Goal: Task Accomplishment & Management: Complete application form

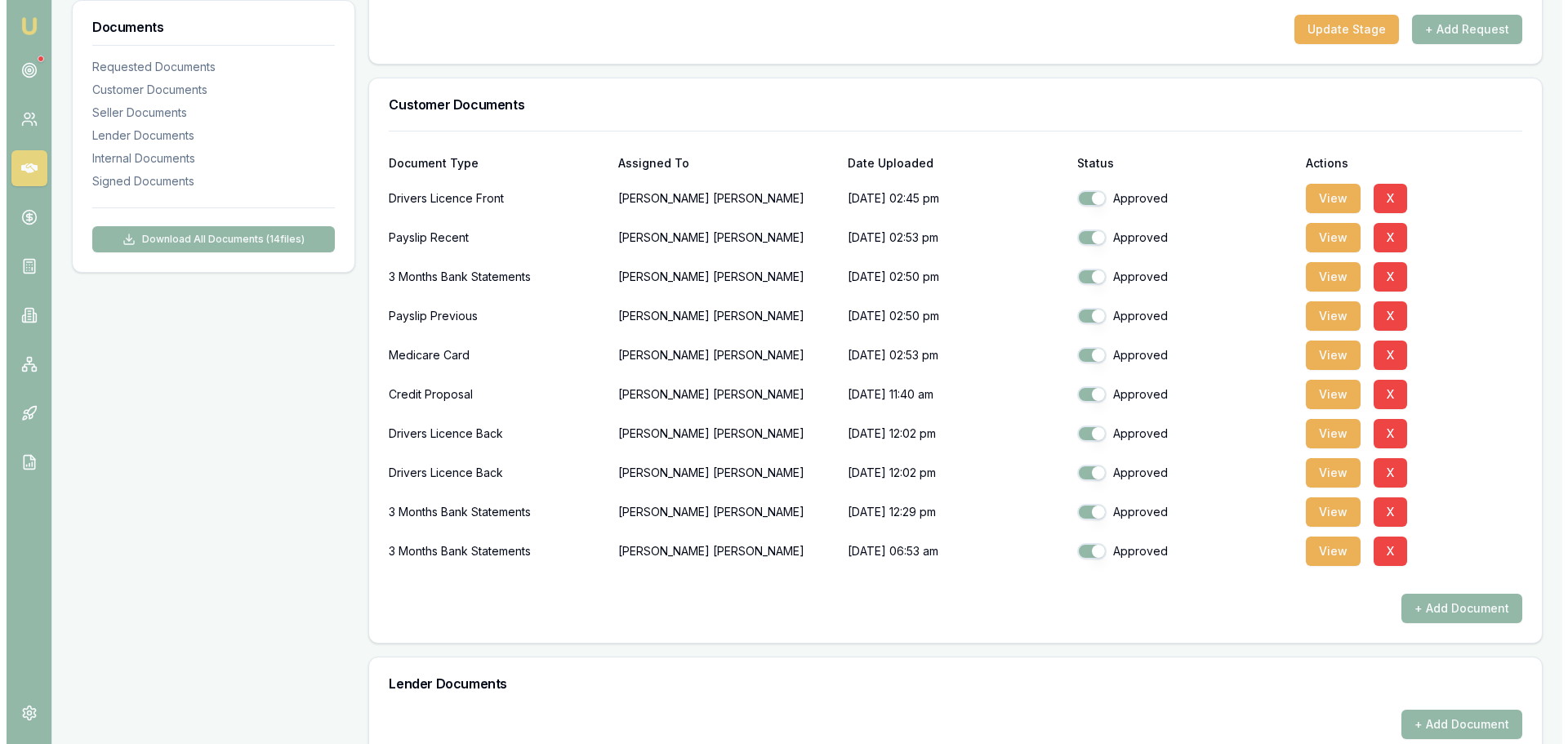
scroll to position [327, 0]
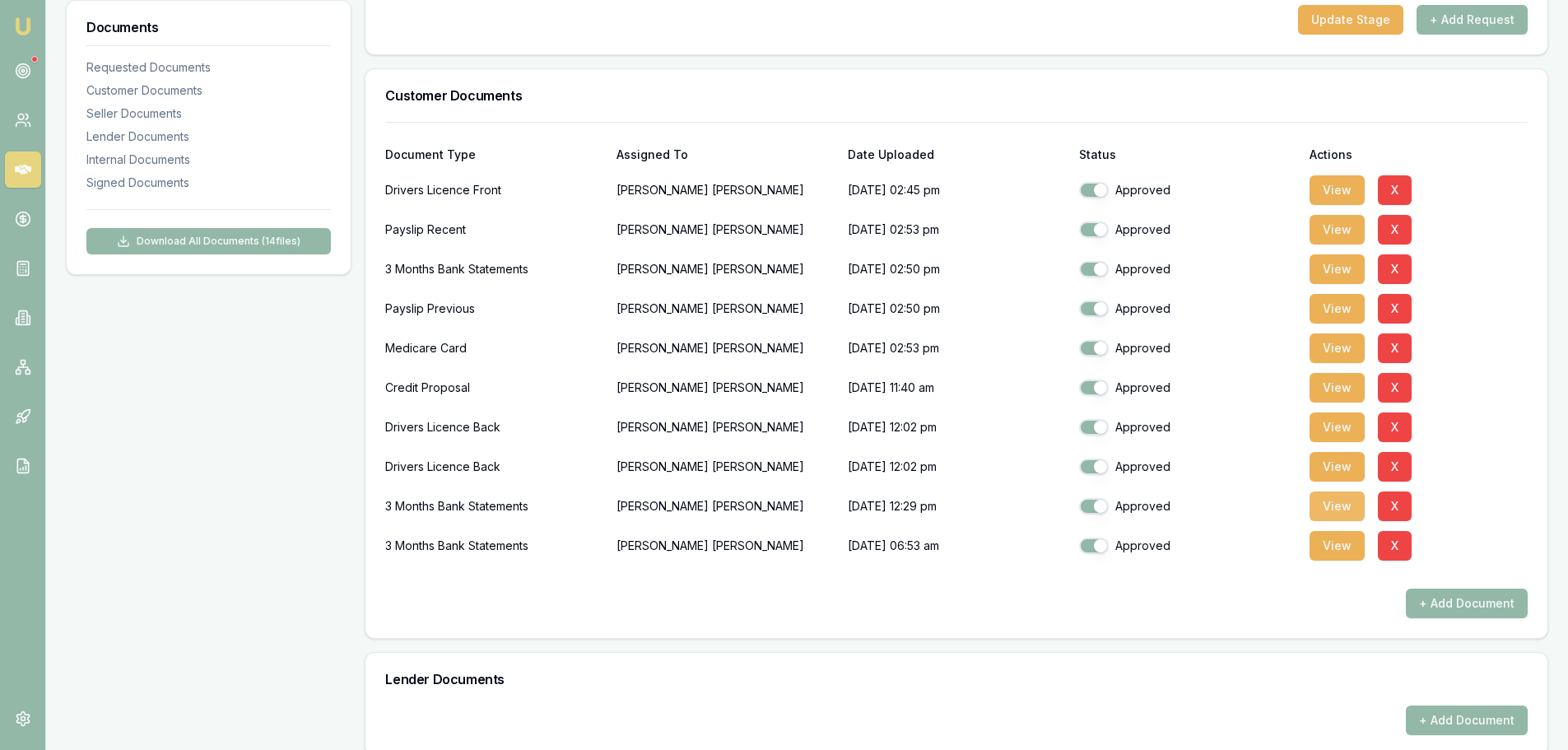
click at [1336, 506] on button "View" at bounding box center [1338, 506] width 56 height 30
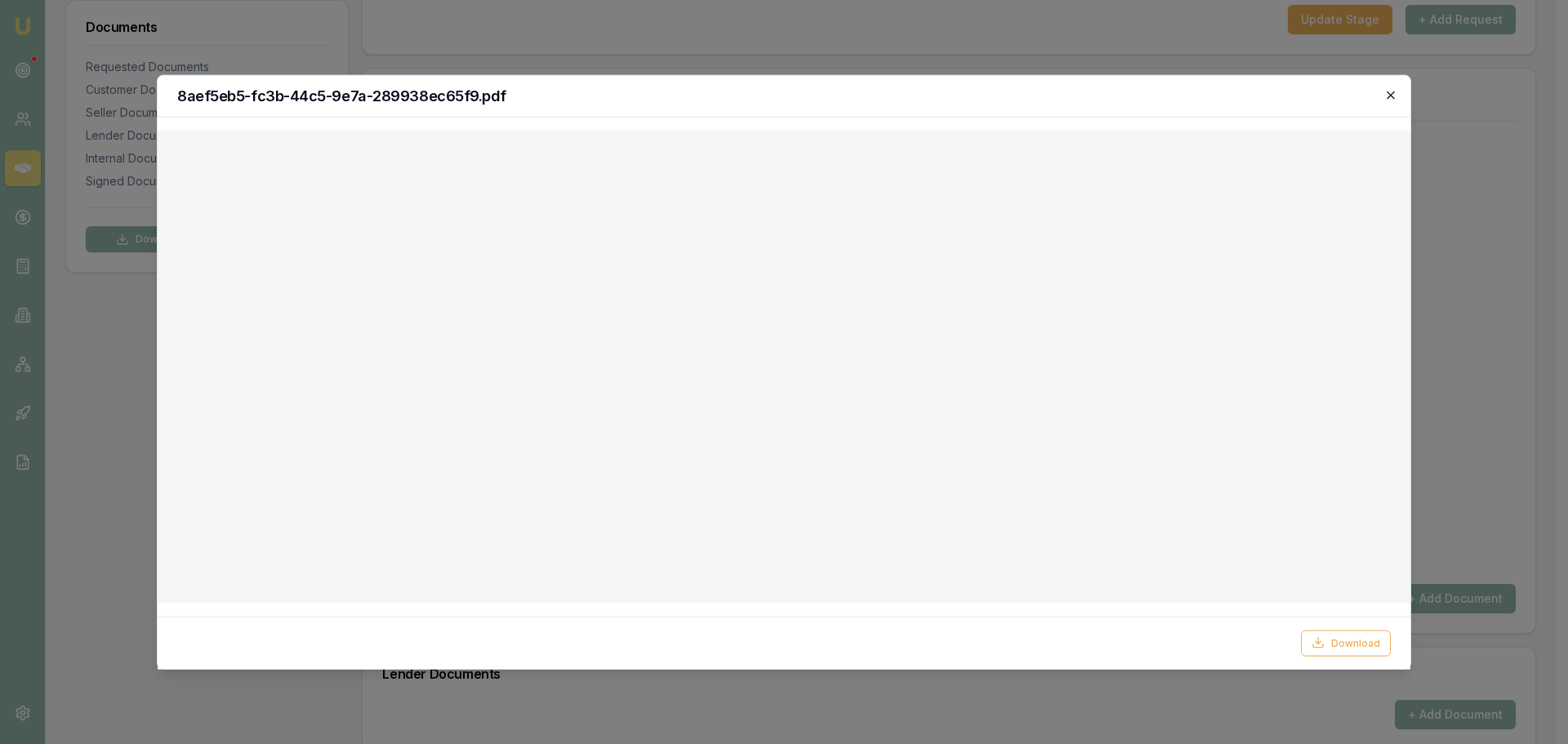
click at [1391, 94] on icon "button" at bounding box center [1390, 94] width 13 height 13
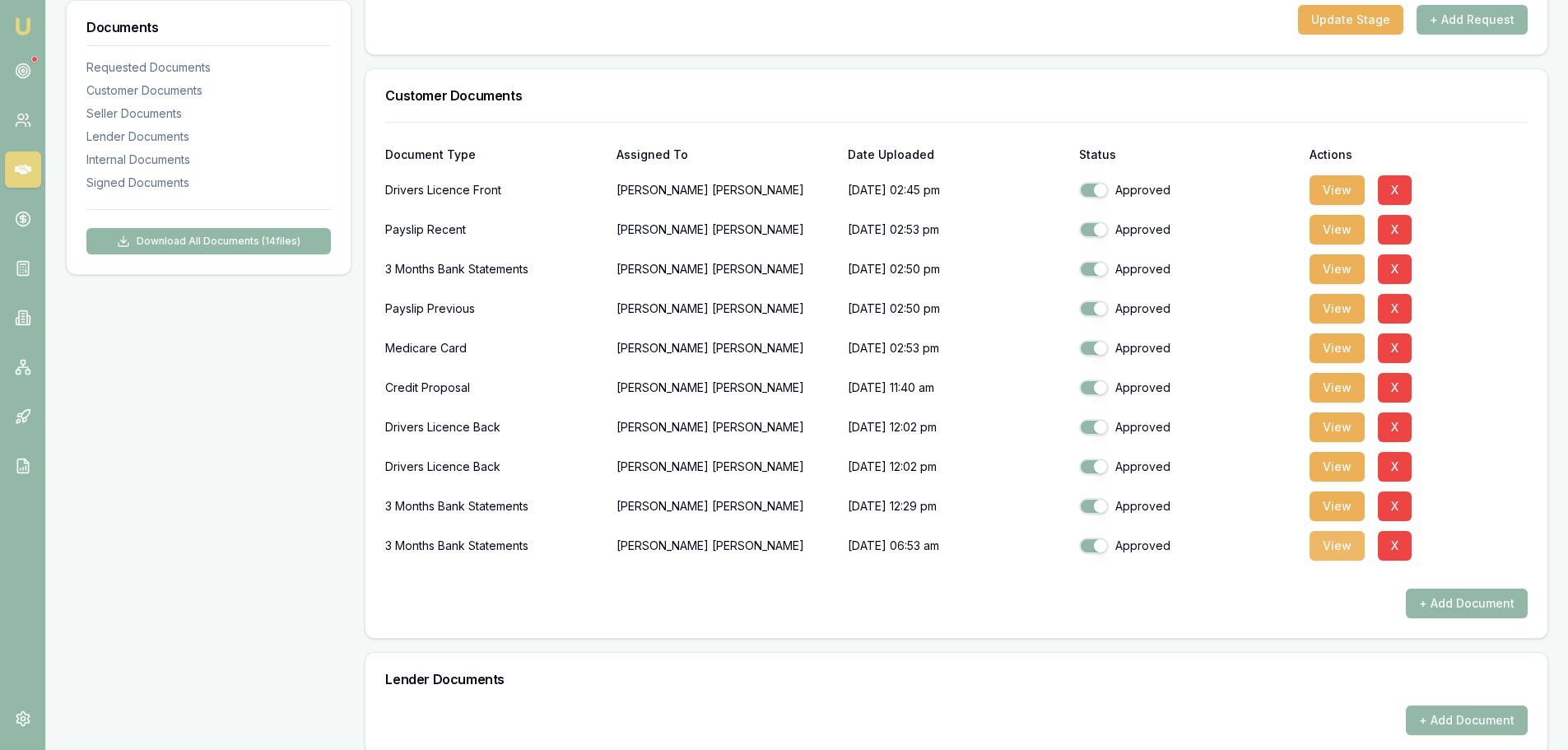
click at [1344, 556] on button "View" at bounding box center [1338, 546] width 56 height 30
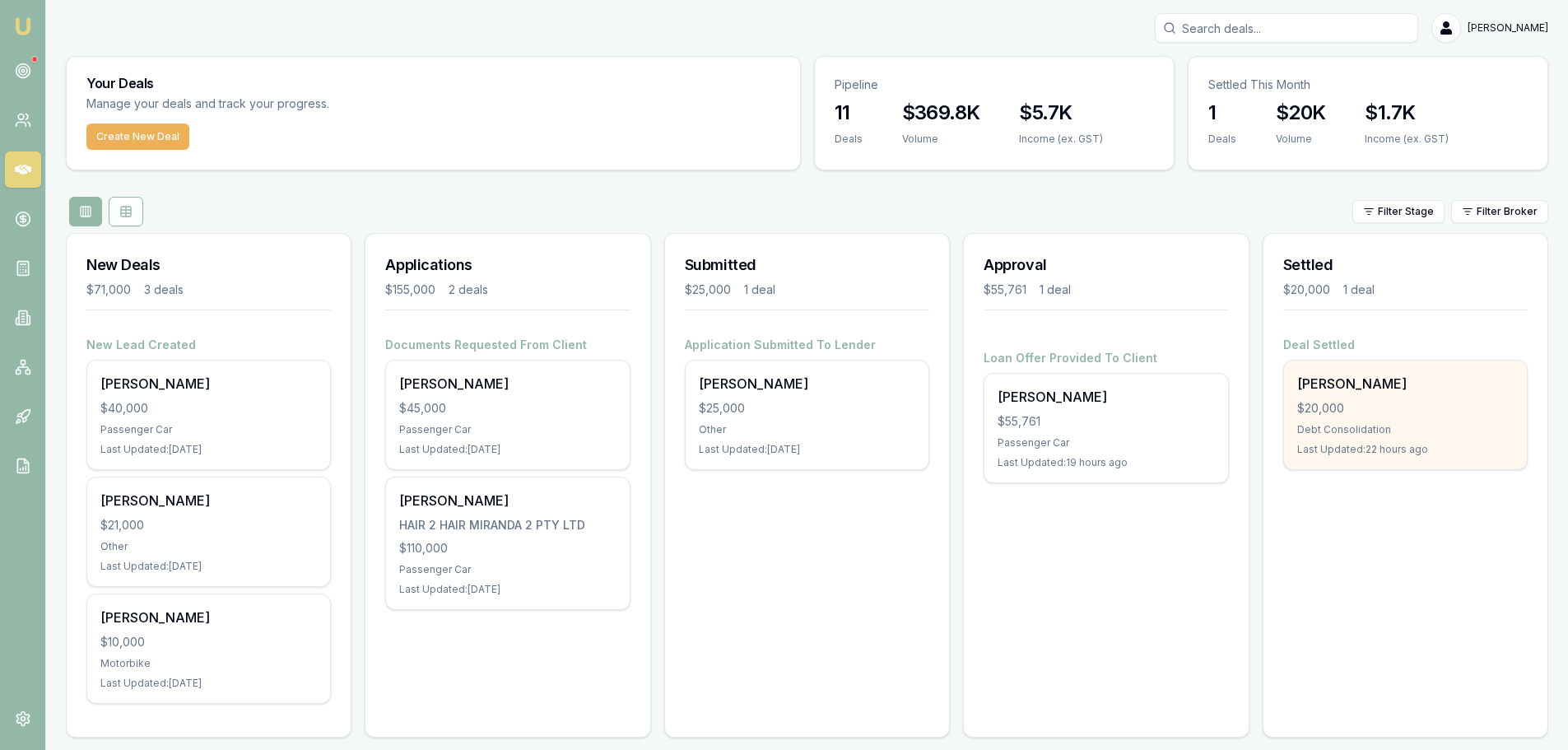
click at [1387, 423] on div "Debt Consolidation" at bounding box center [1405, 429] width 216 height 13
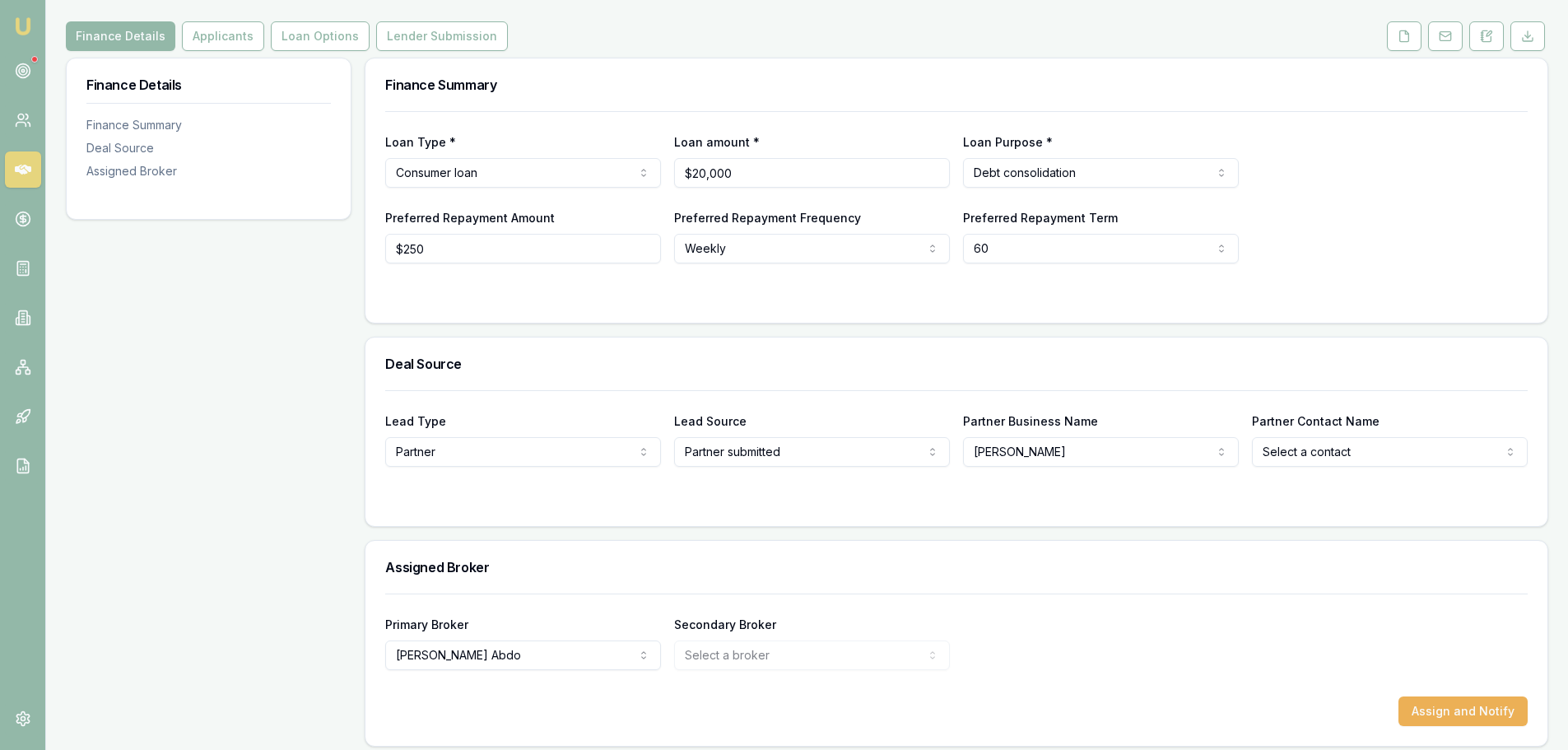
scroll to position [205, 0]
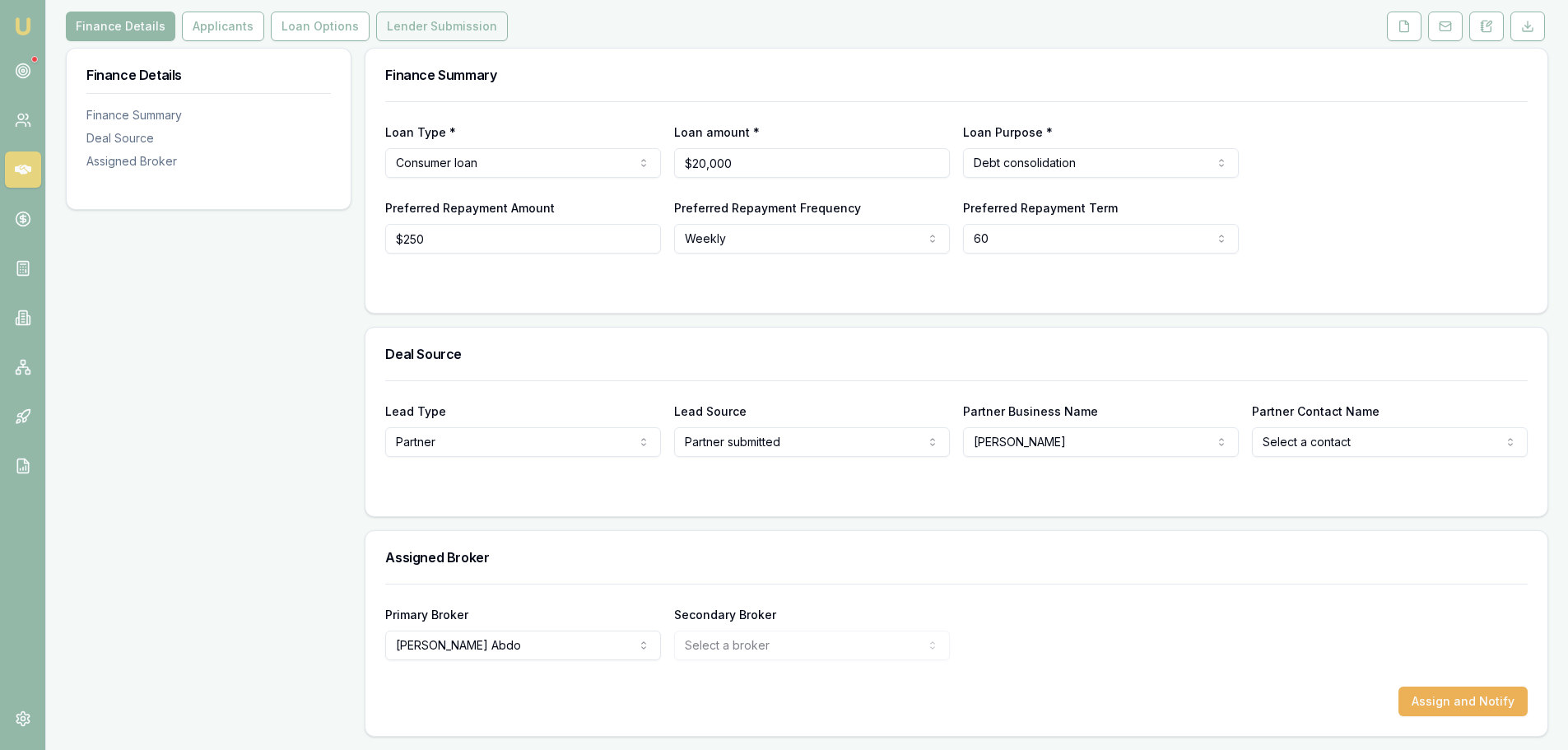
click at [446, 27] on button "Lender Submission" at bounding box center [442, 27] width 132 height 30
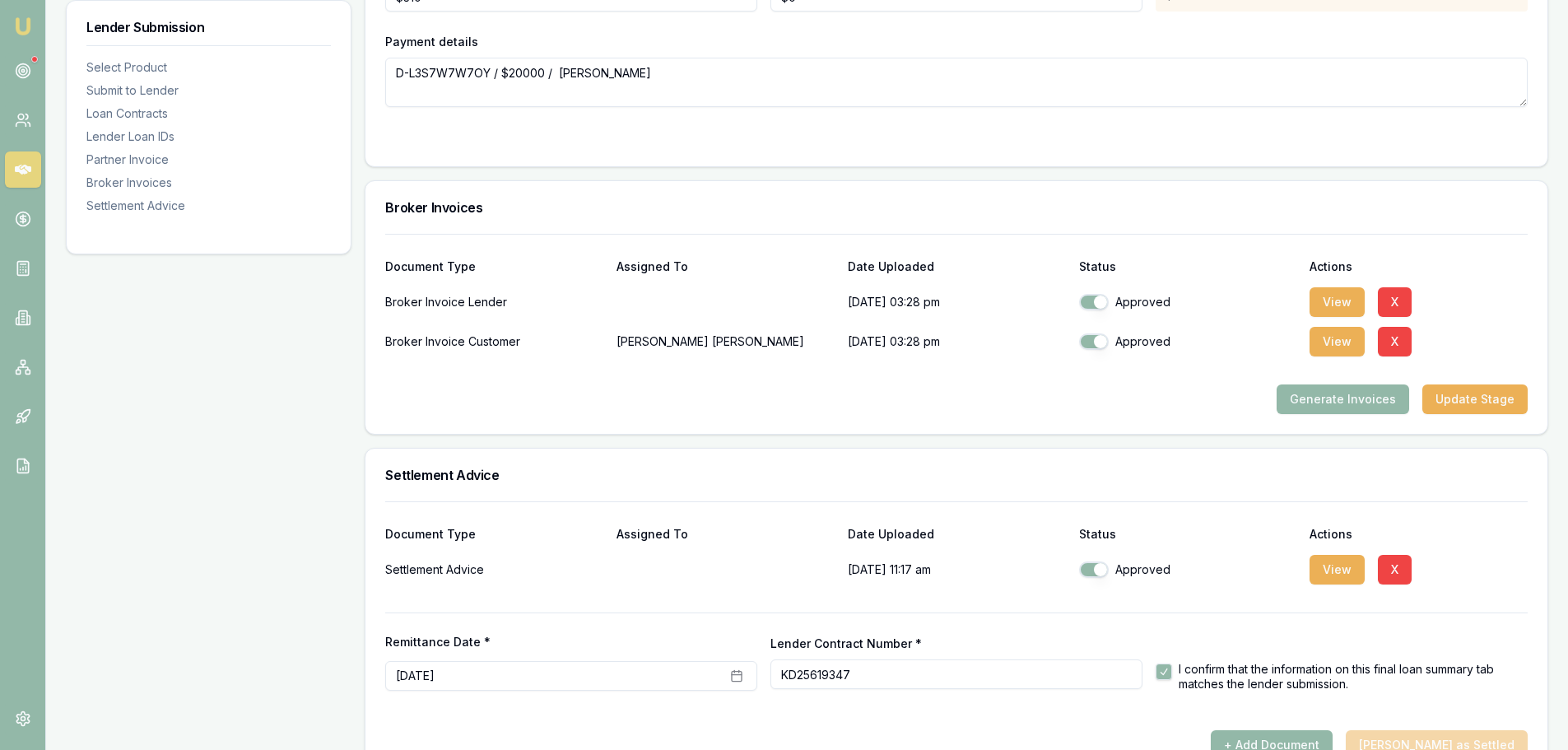
scroll to position [1846, 0]
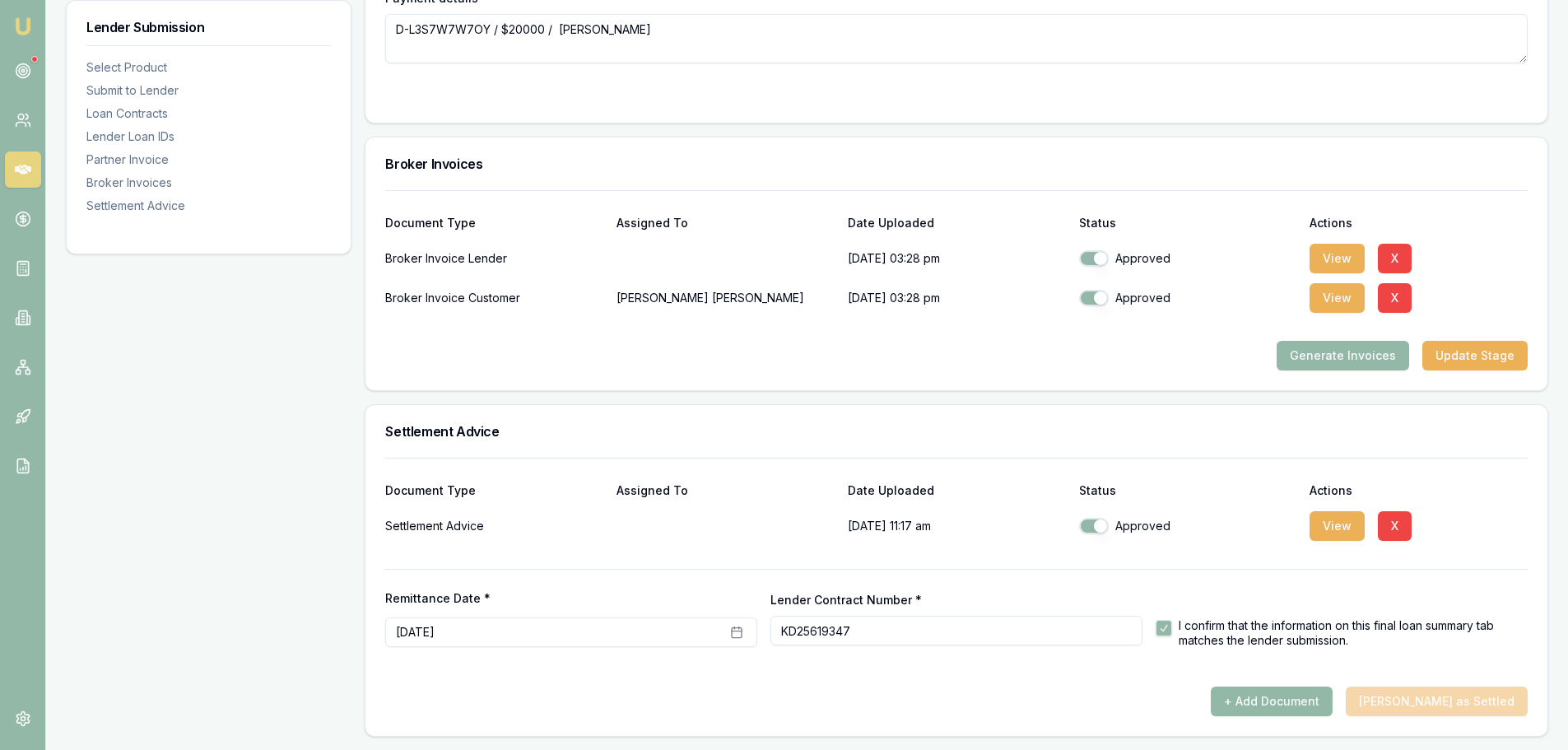
click at [1164, 627] on button "button" at bounding box center [1164, 628] width 17 height 17
click at [1298, 705] on button "+ Add Document" at bounding box center [1271, 701] width 122 height 30
checkbox input "true"
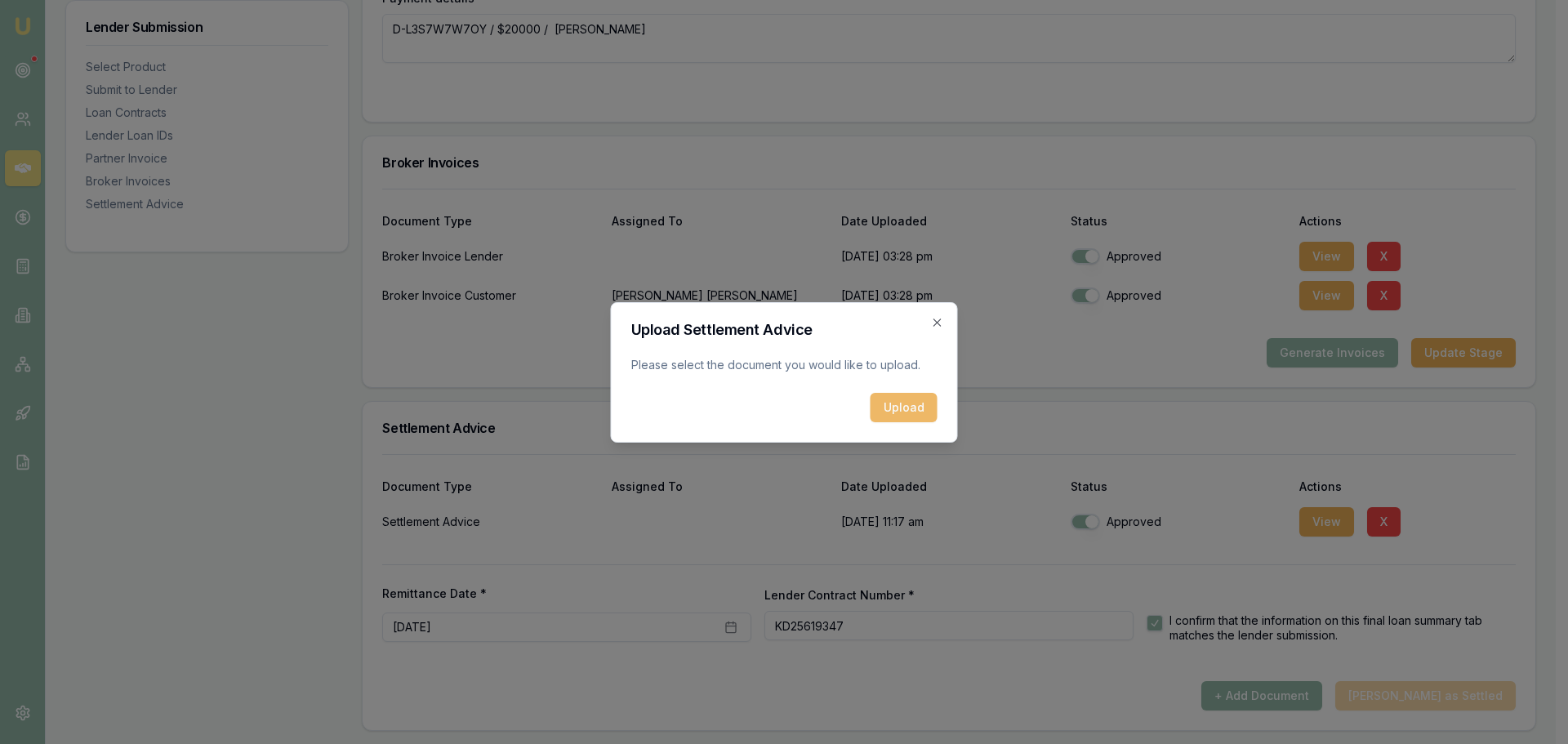
click at [907, 405] on button "Upload" at bounding box center [904, 407] width 67 height 30
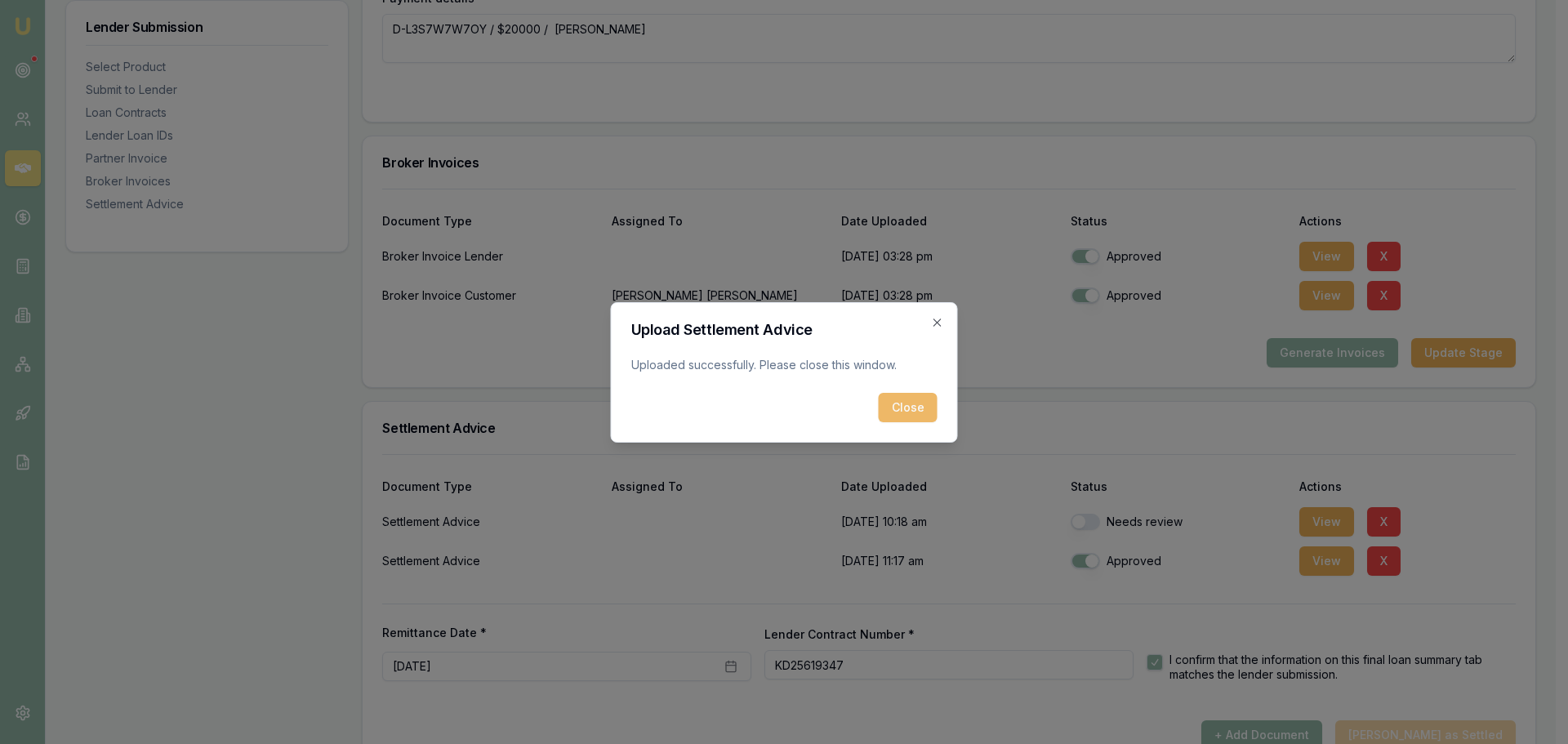
click at [902, 413] on button "Close" at bounding box center [909, 407] width 59 height 30
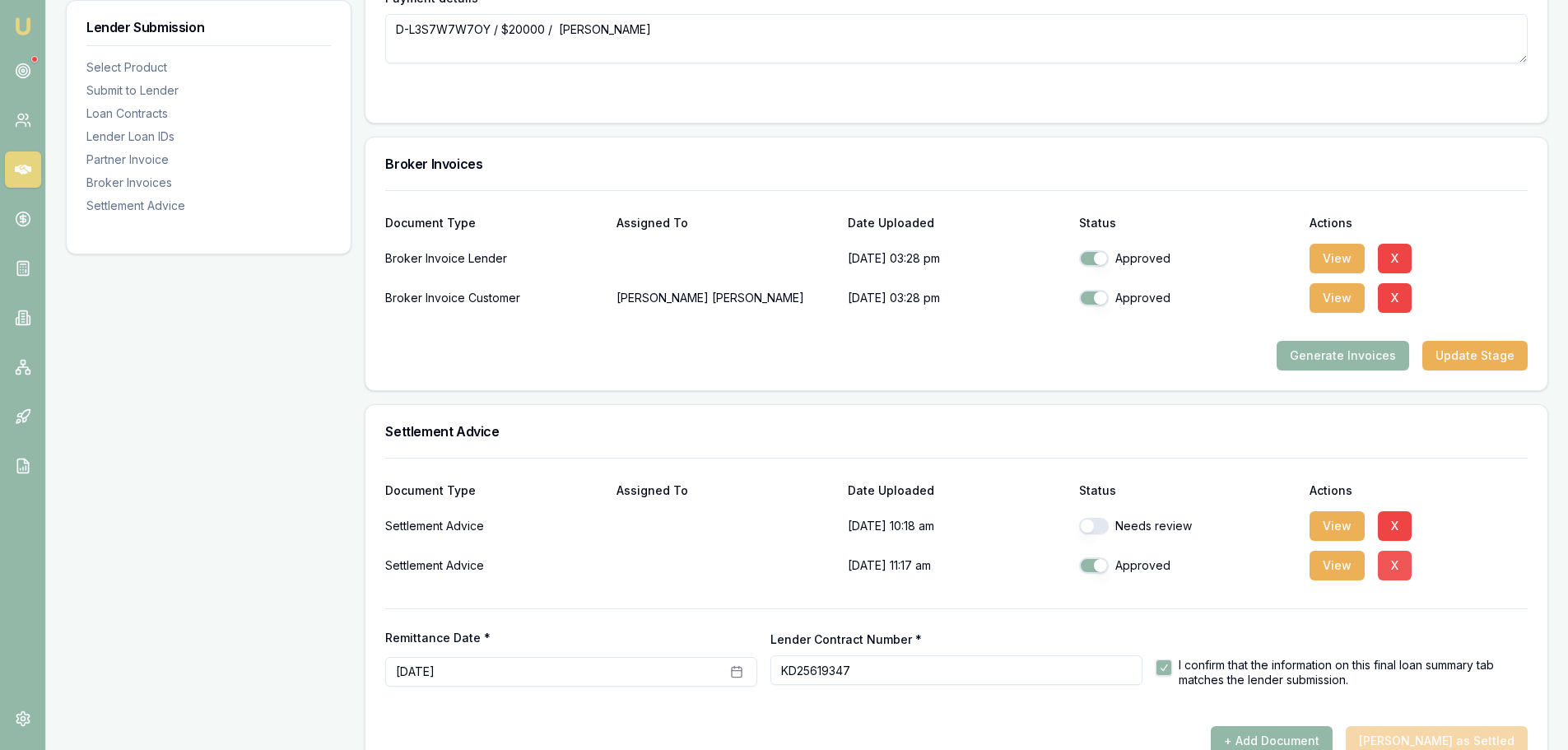
click at [1392, 565] on button "X" at bounding box center [1395, 565] width 34 height 30
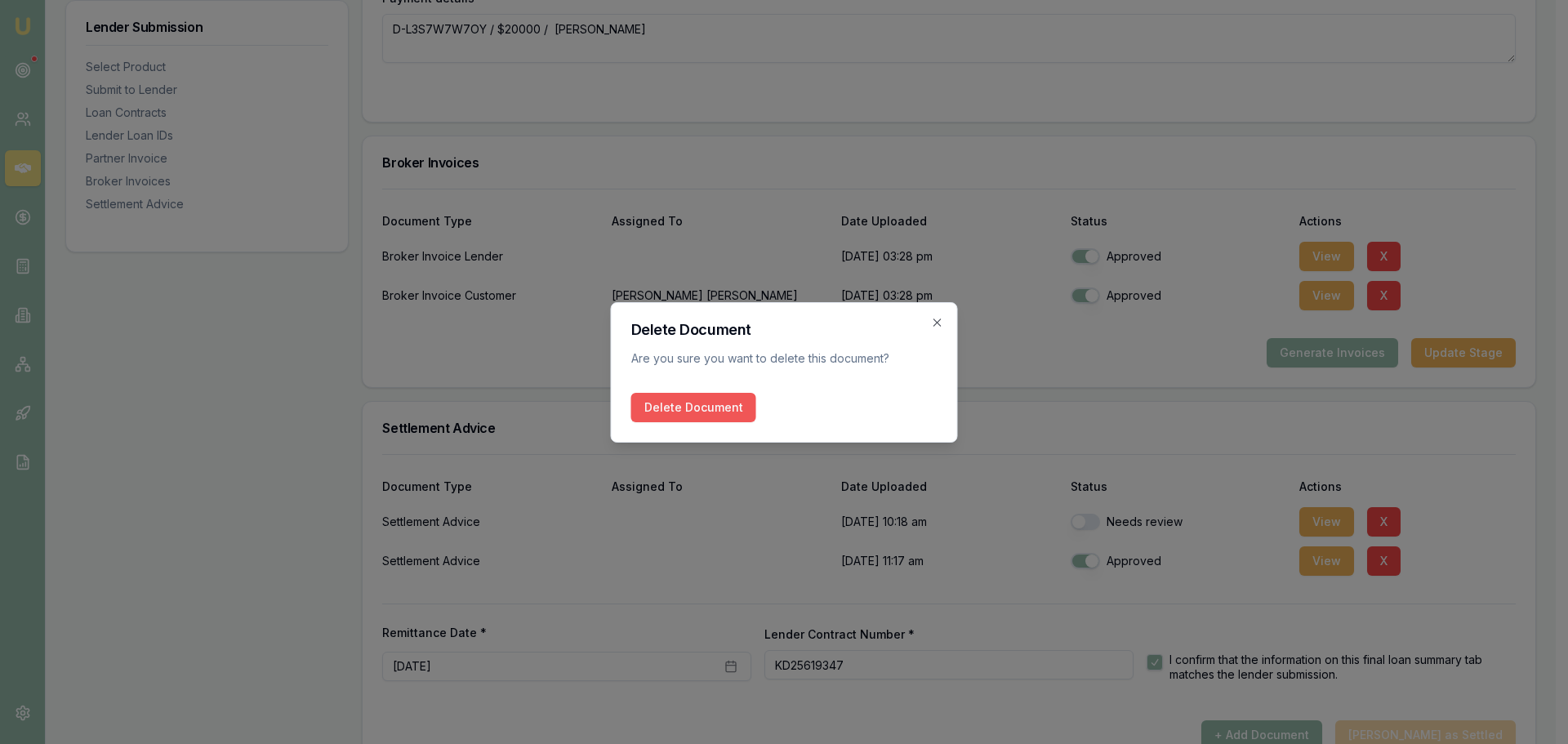
click at [690, 408] on button "Delete Document" at bounding box center [693, 407] width 125 height 30
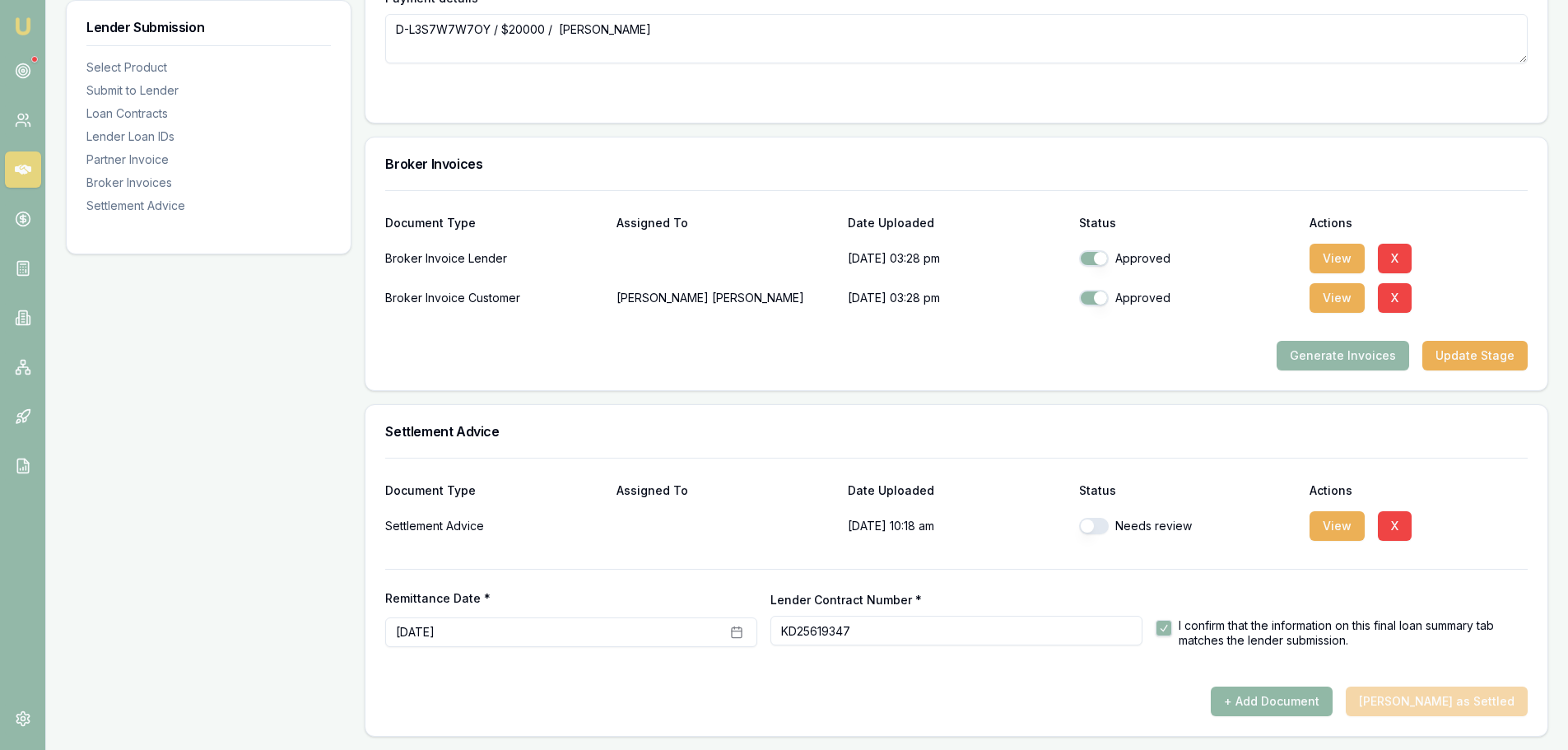
click at [1333, 692] on button "+ Add Document" at bounding box center [1271, 701] width 122 height 30
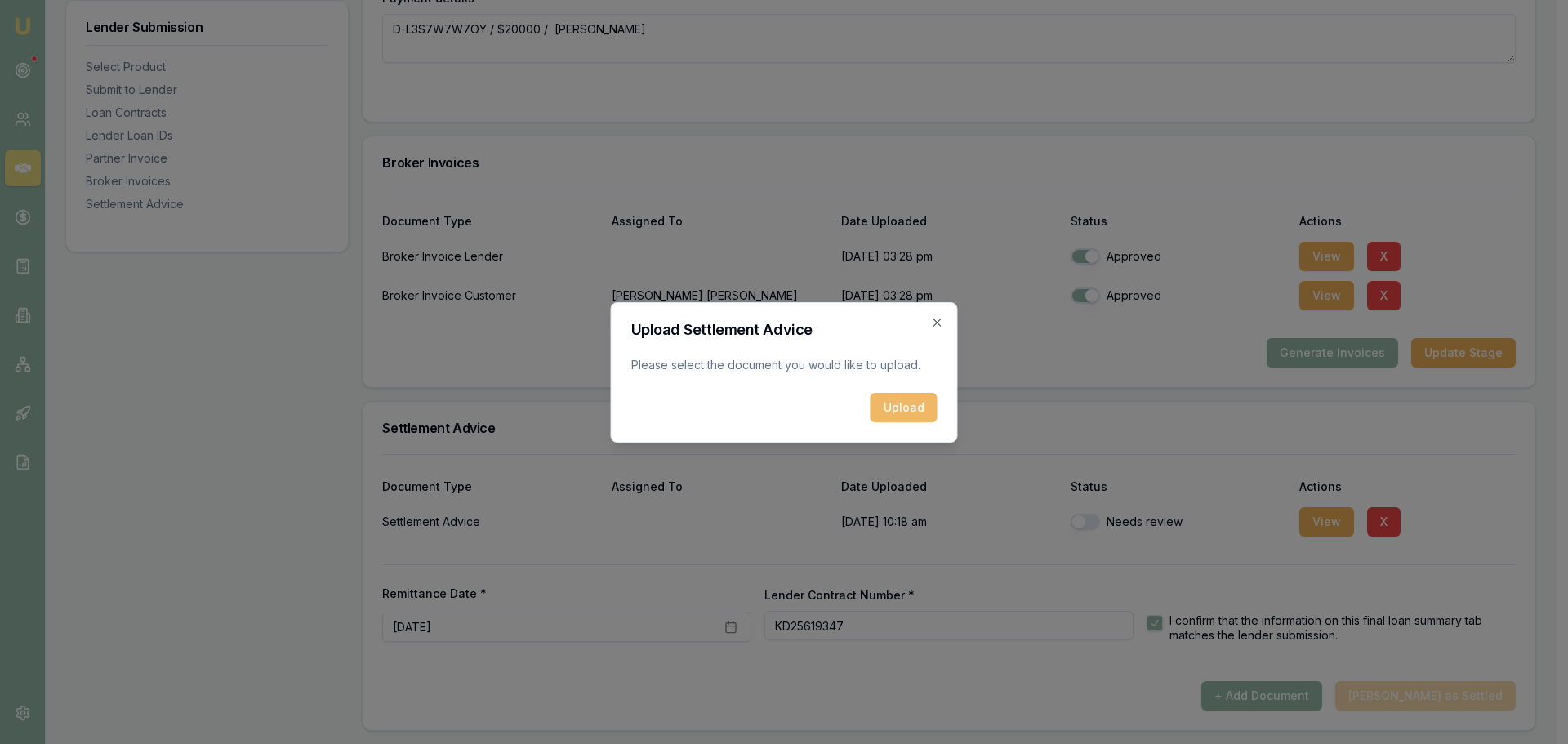
click at [897, 401] on button "Upload" at bounding box center [904, 407] width 67 height 30
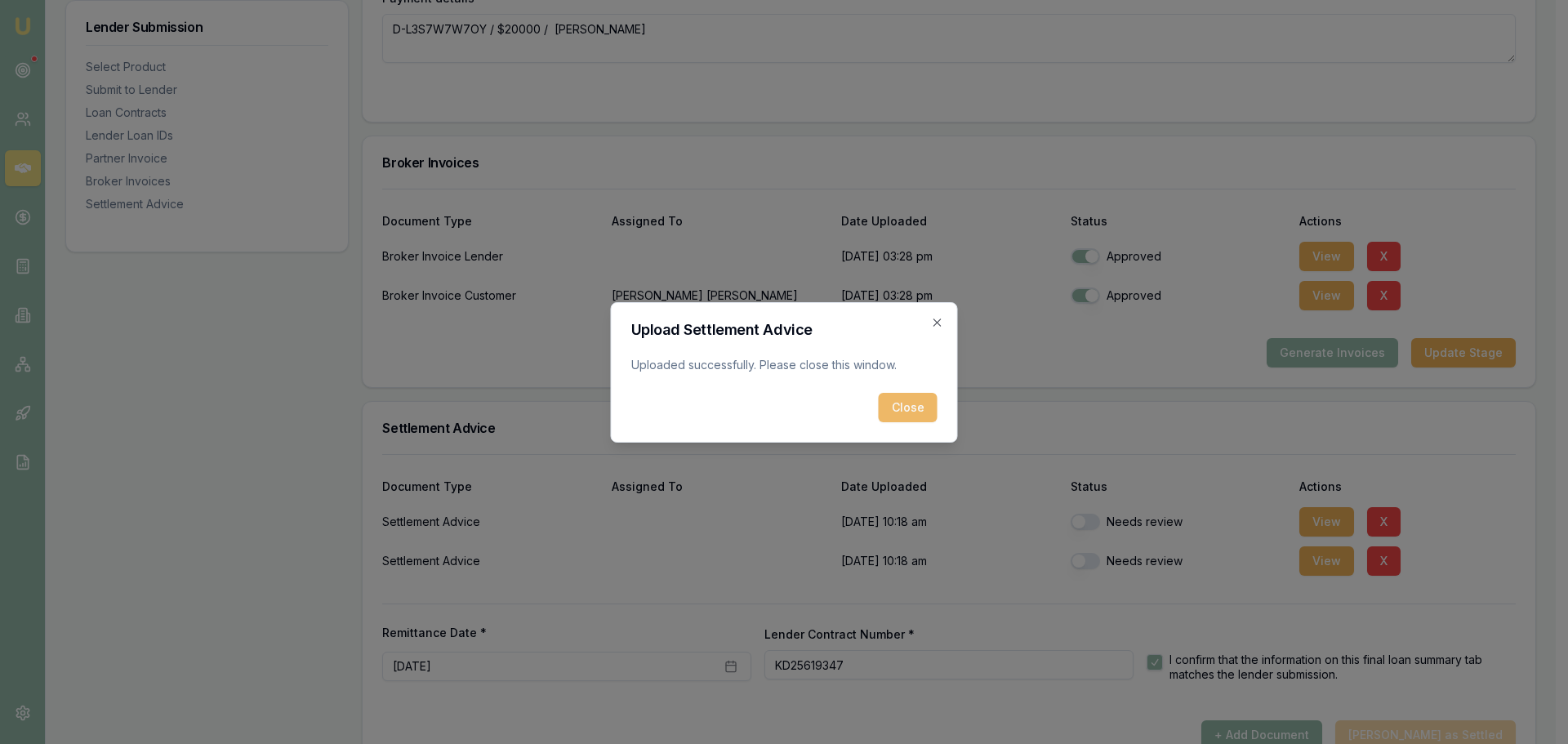
click at [910, 410] on button "Close" at bounding box center [909, 407] width 59 height 30
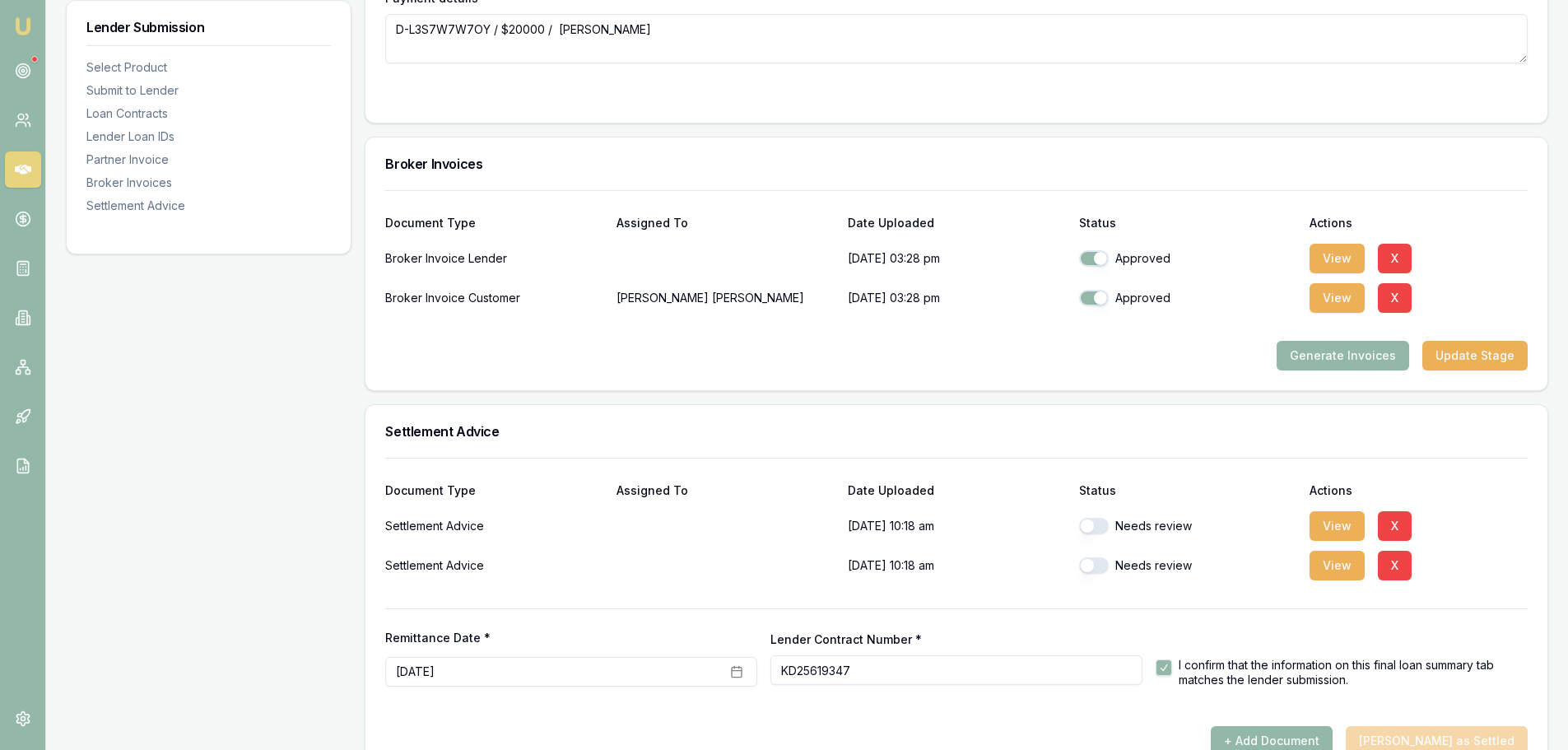
click at [1094, 523] on button "button" at bounding box center [1094, 526] width 30 height 17
checkbox input "true"
click at [1084, 567] on button "button" at bounding box center [1094, 565] width 30 height 17
checkbox input "true"
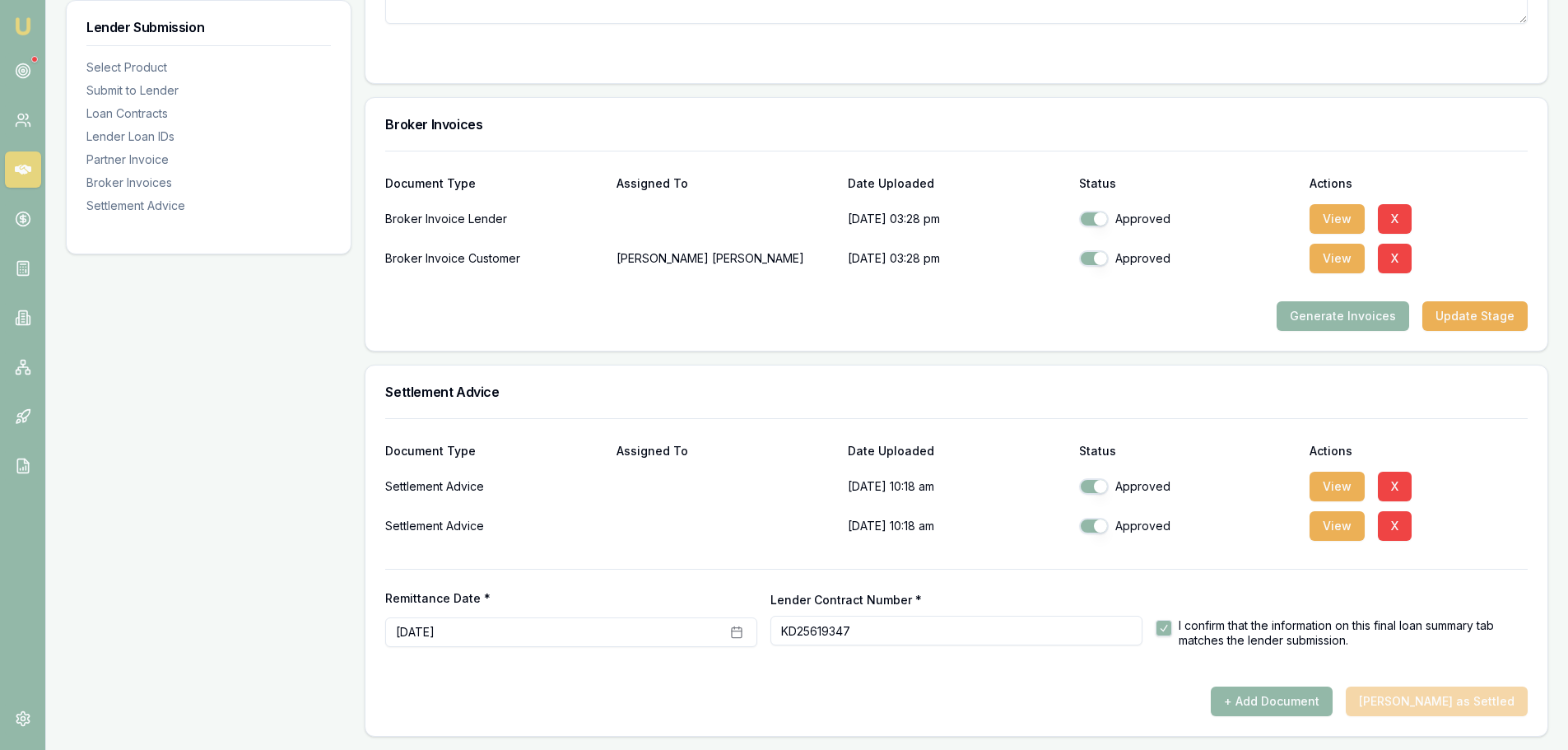
scroll to position [1392, 0]
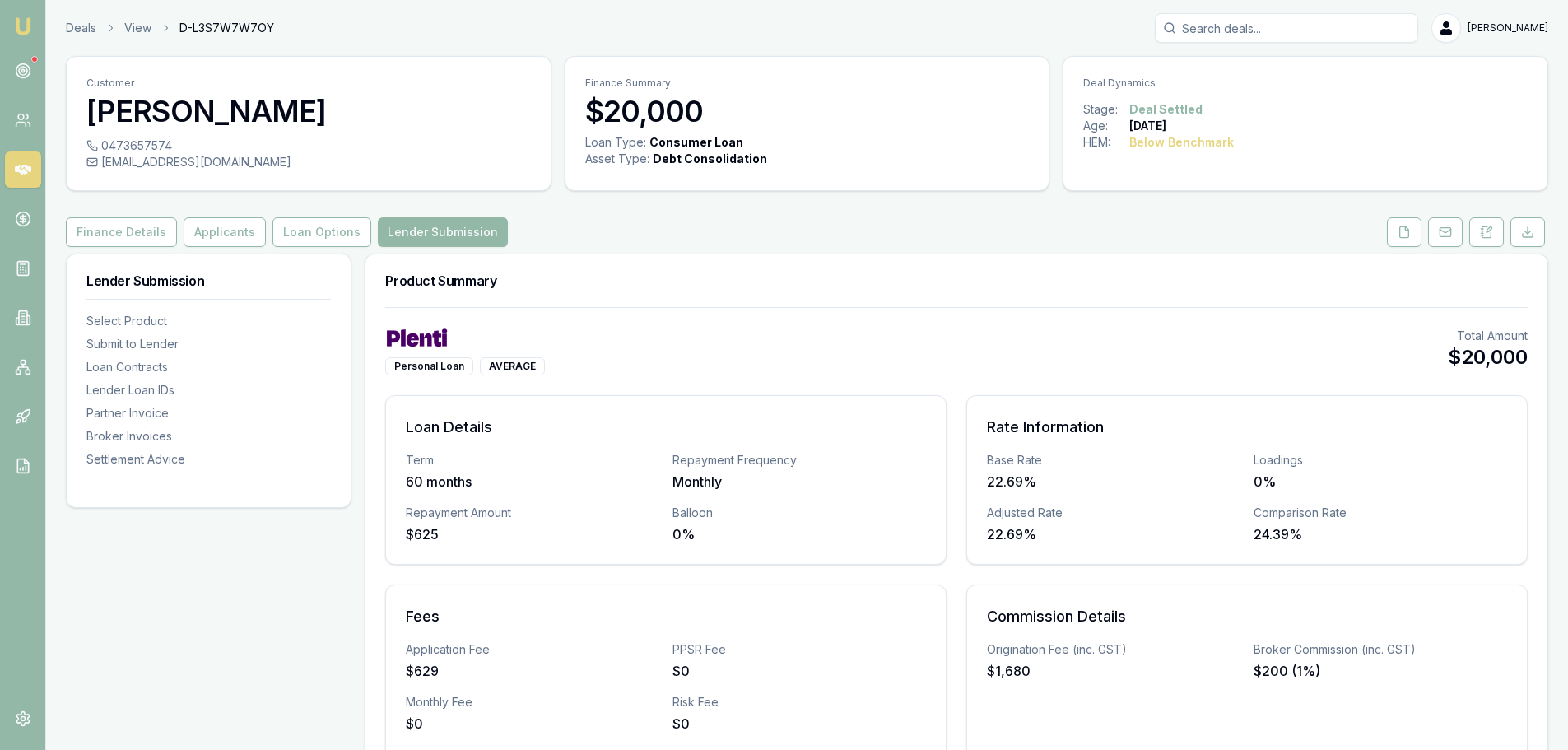
click at [23, 28] on img at bounding box center [23, 27] width 20 height 20
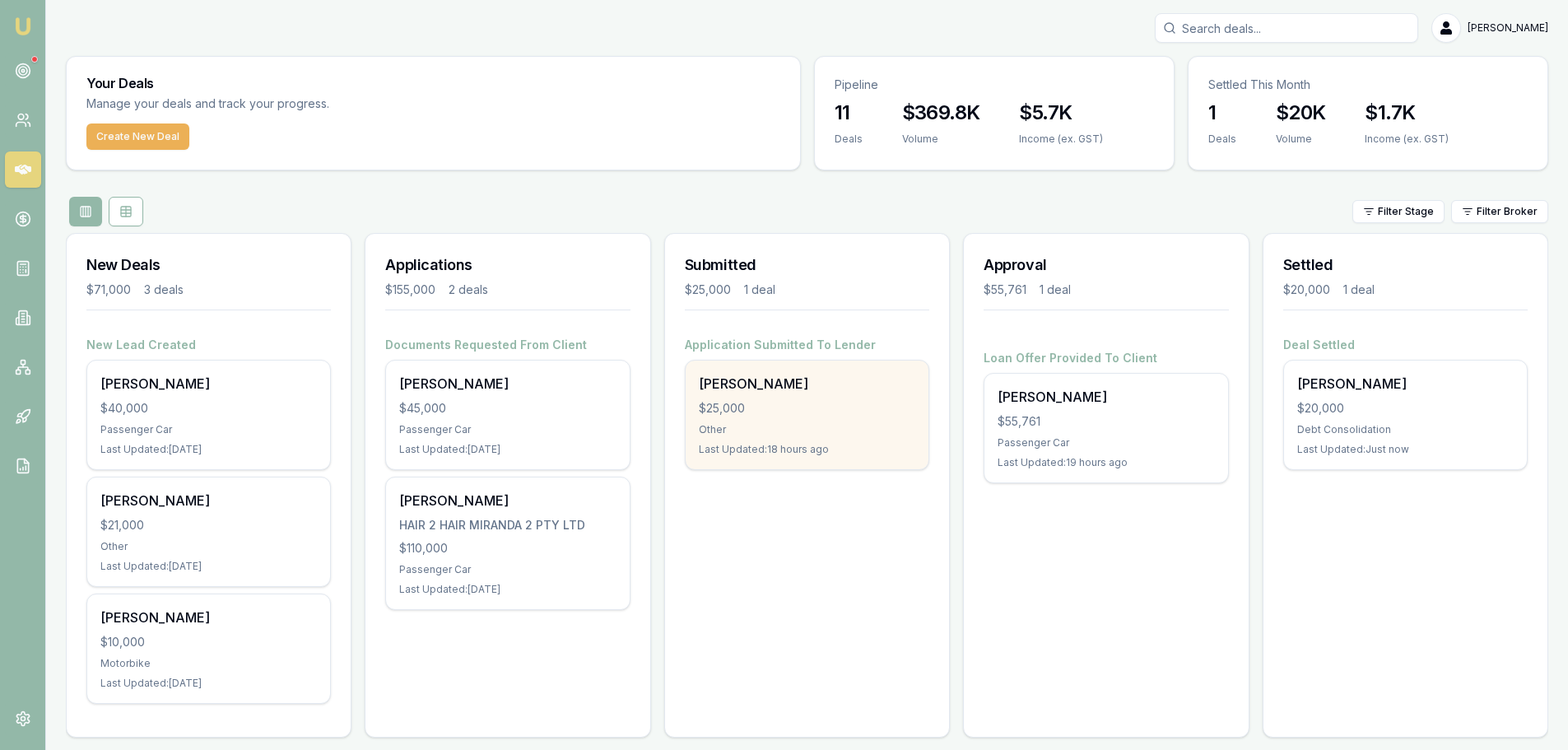
click at [761, 407] on div "$25,000" at bounding box center [807, 408] width 216 height 17
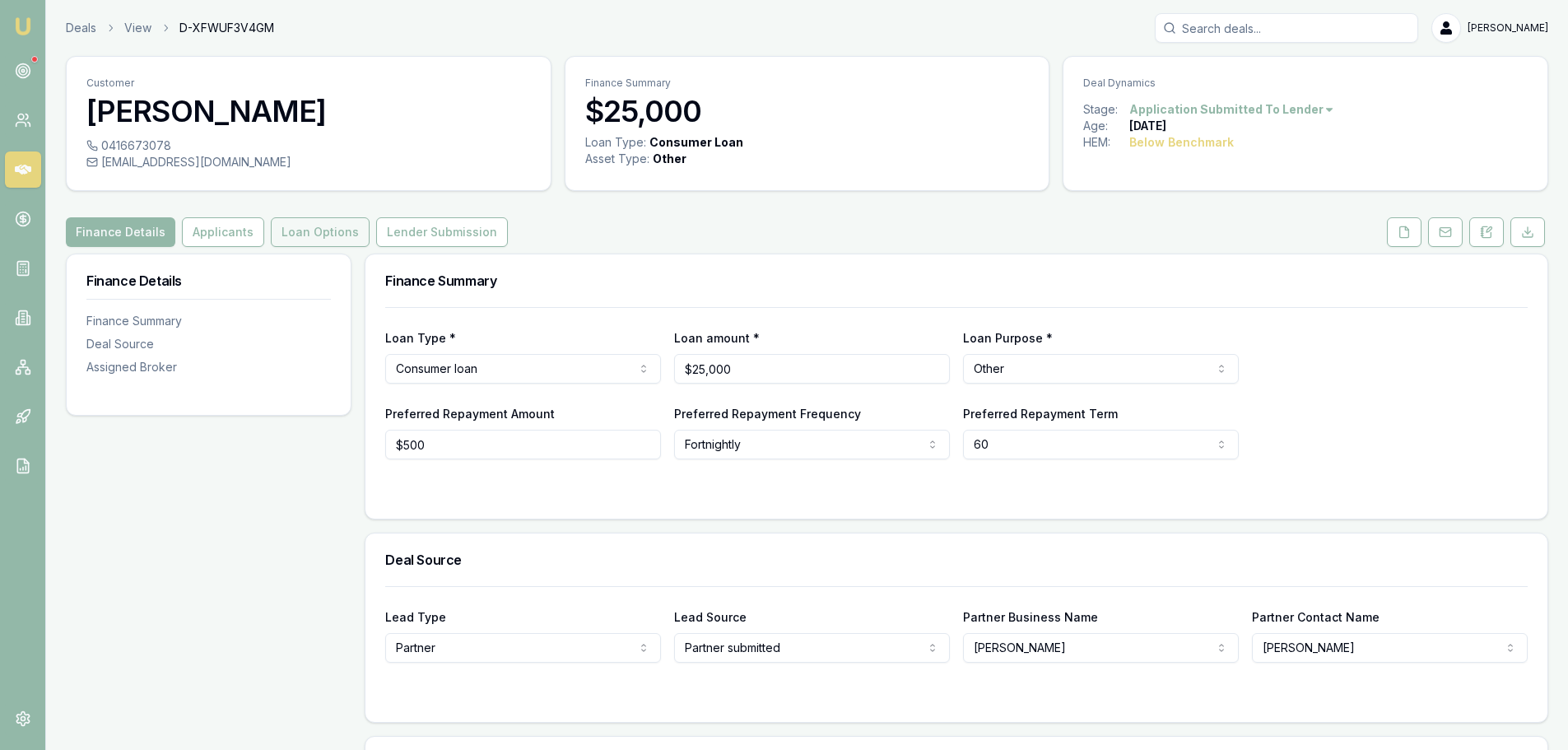
click at [312, 234] on button "Loan Options" at bounding box center [321, 232] width 99 height 30
